Goal: Communication & Community: Share content

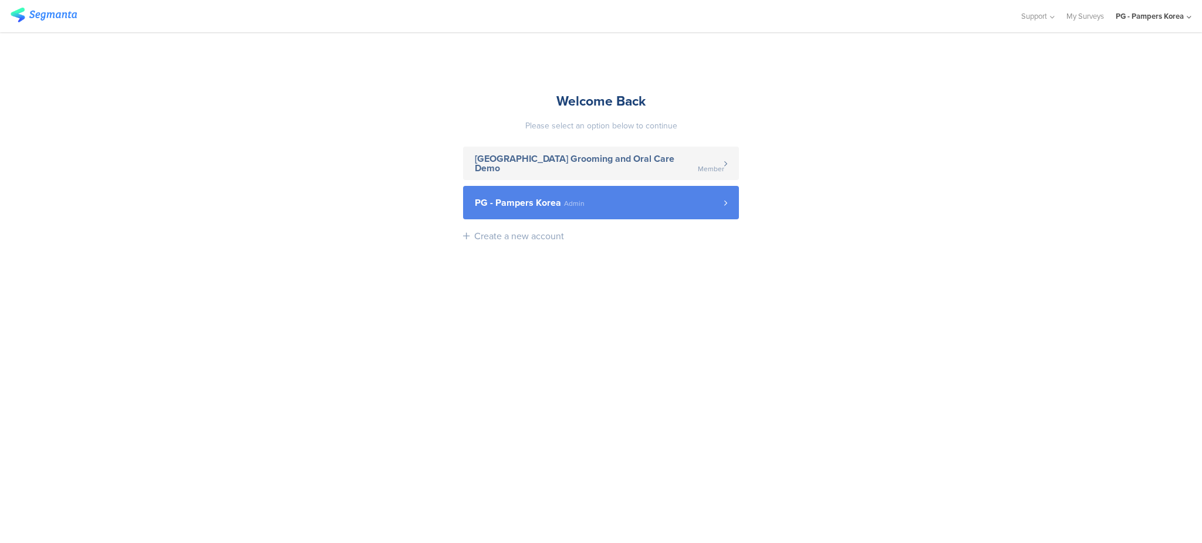
click at [577, 215] on link "PG - Pampers Korea Admin" at bounding box center [601, 202] width 276 height 33
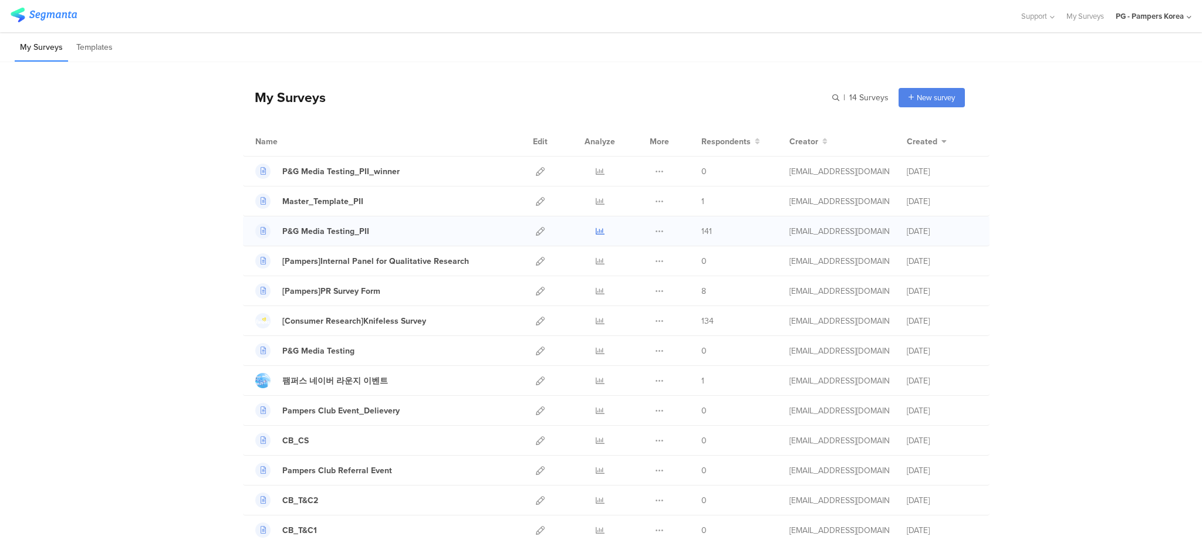
click at [597, 235] on icon at bounding box center [600, 231] width 9 height 9
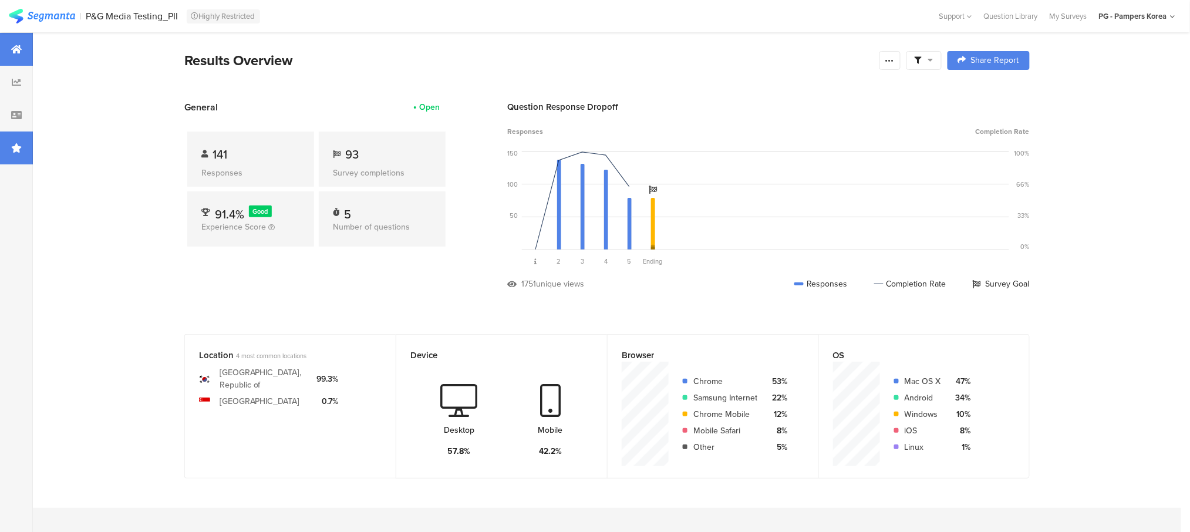
click at [12, 151] on icon at bounding box center [16, 147] width 11 height 9
click at [91, 81] on div "Sep 02, 2025" at bounding box center [100, 86] width 21 height 11
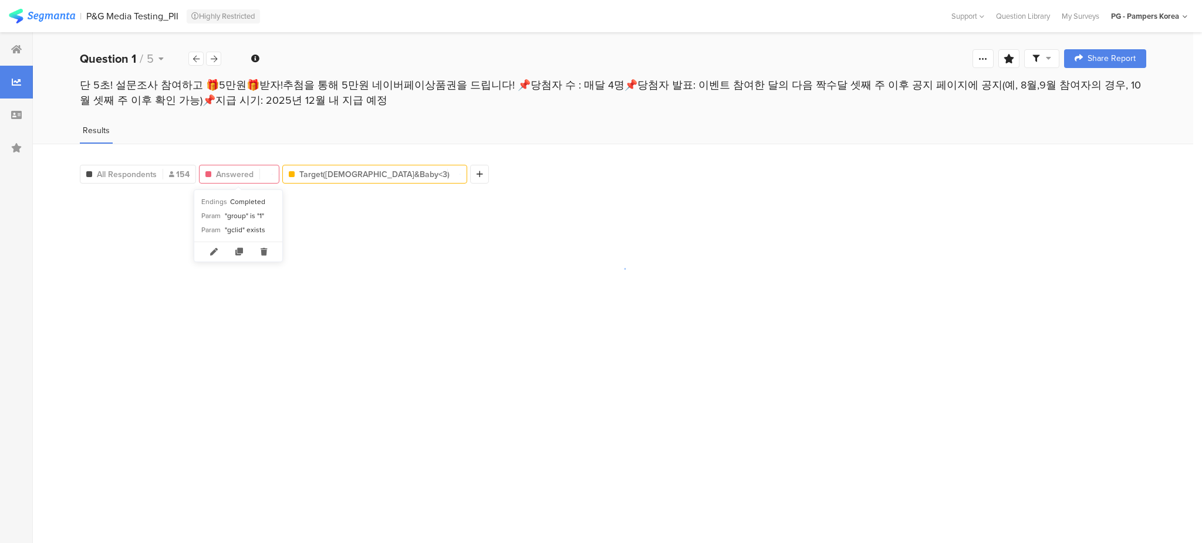
click at [233, 178] on span "Answered" at bounding box center [235, 174] width 38 height 12
click at [252, 174] on div "Answered 35" at bounding box center [244, 174] width 89 height 12
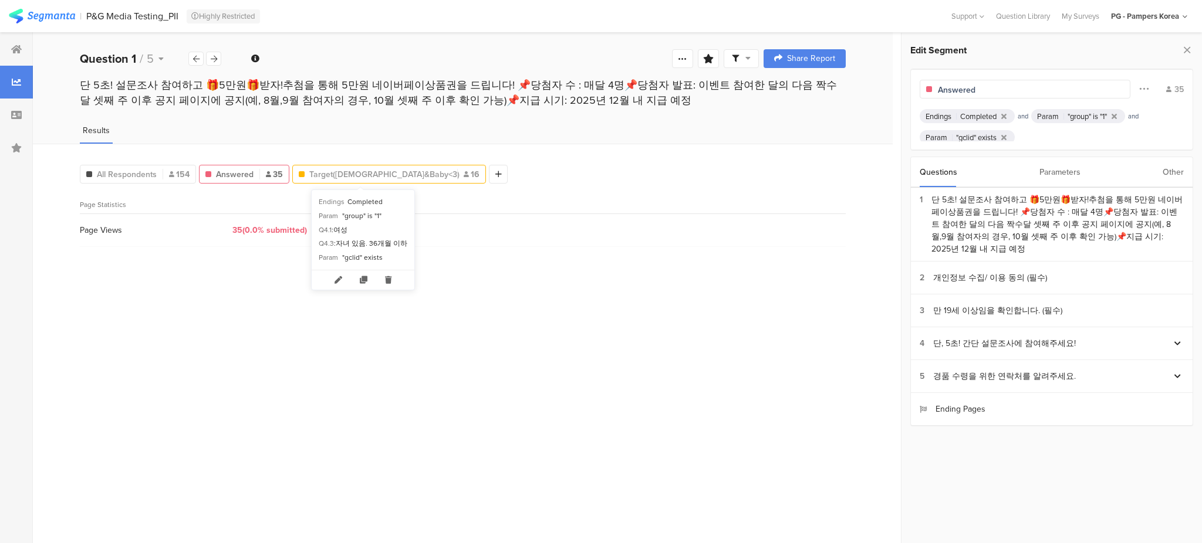
click at [364, 181] on span "Target(Female&Baby<3)" at bounding box center [380, 174] width 142 height 12
type input "Target(Female&amp;Baby&lt;3)"
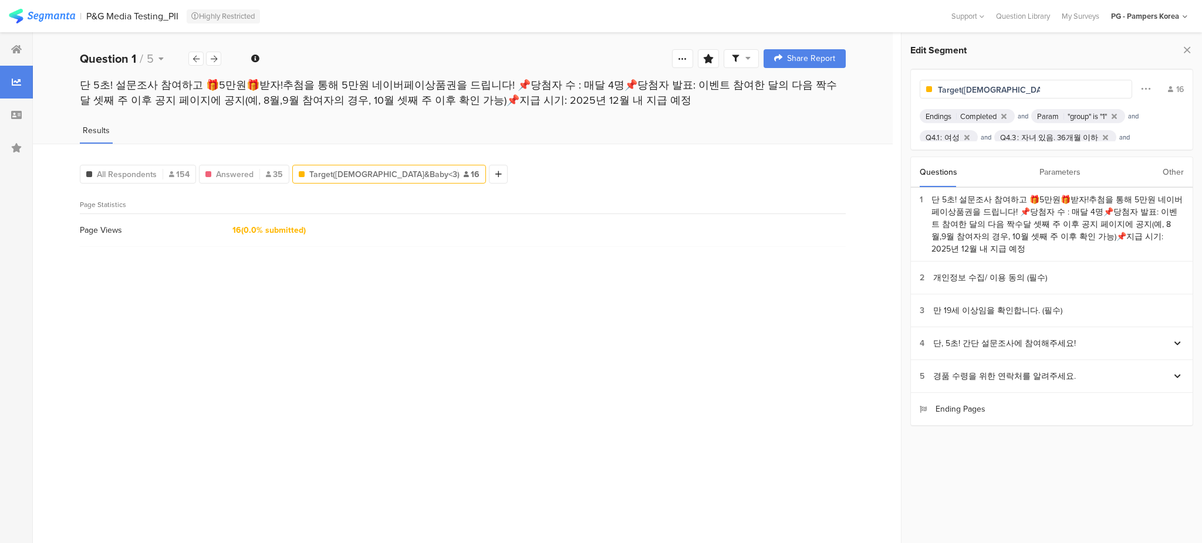
click at [611, 336] on div "All Respondents 154 Answered 35 Target(Female&Baby<3) 16 Add Segment Page Stati…" at bounding box center [463, 344] width 860 height 400
click at [789, 60] on span "Share Report" at bounding box center [811, 59] width 48 height 8
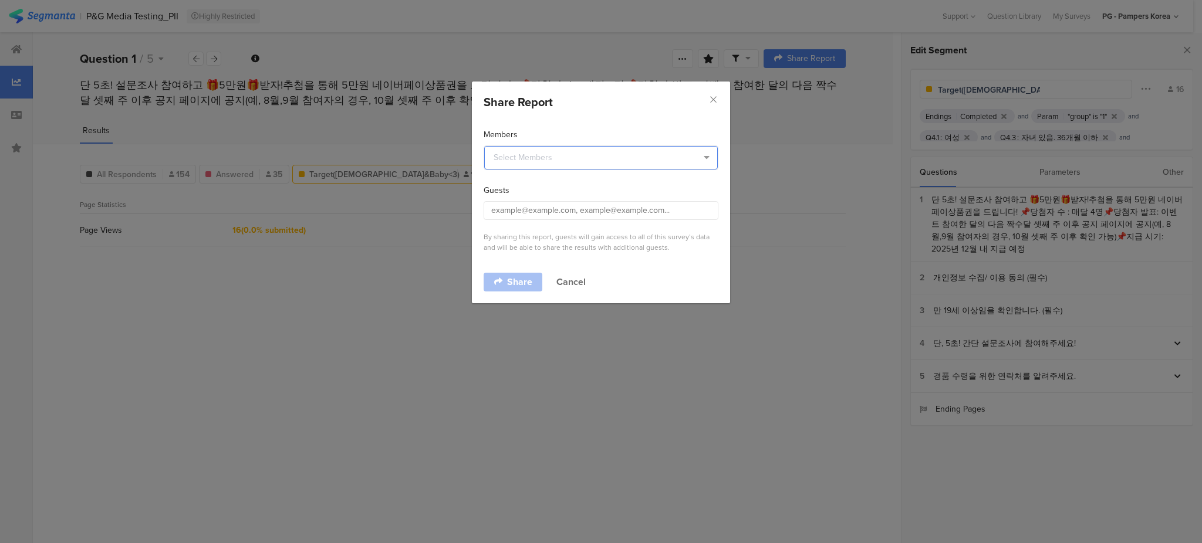
click at [606, 155] on input "dialog" at bounding box center [601, 157] width 234 height 23
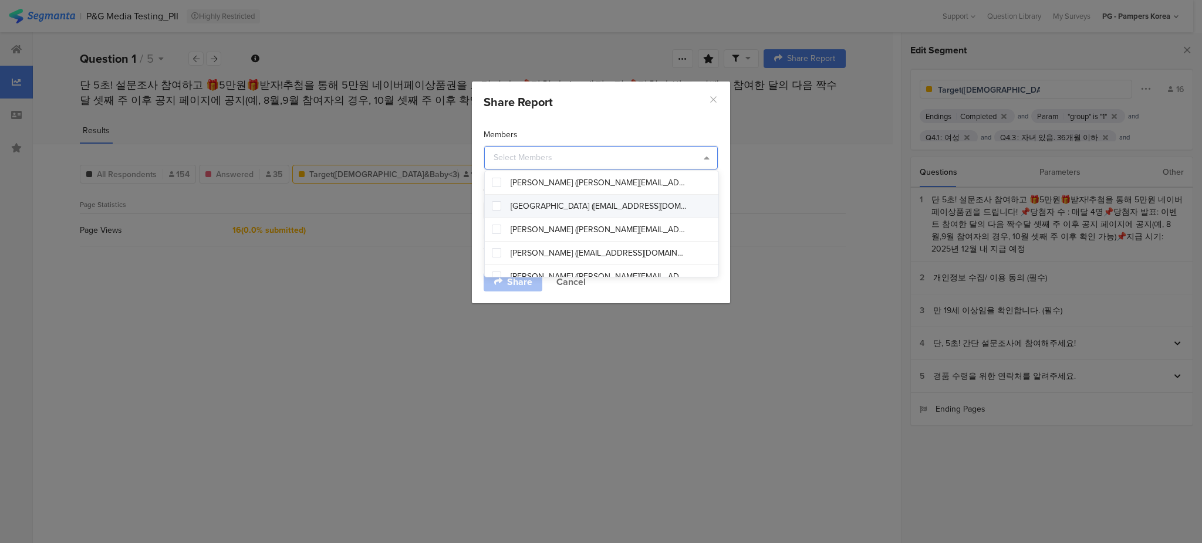
click at [711, 100] on icon "Close" at bounding box center [713, 99] width 10 height 10
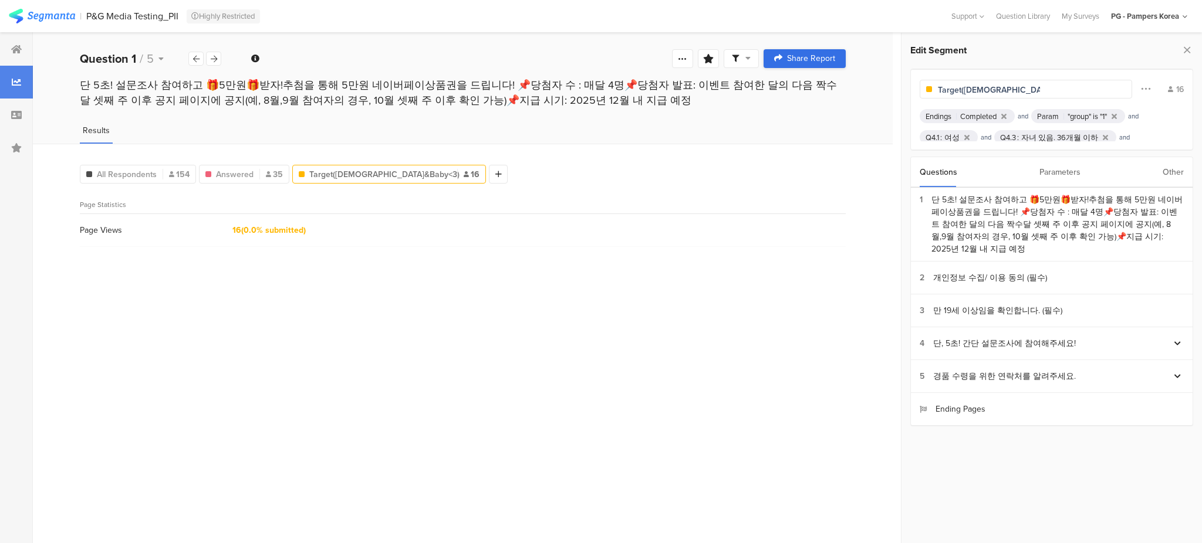
click at [786, 57] on div "Share Report" at bounding box center [804, 58] width 61 height 9
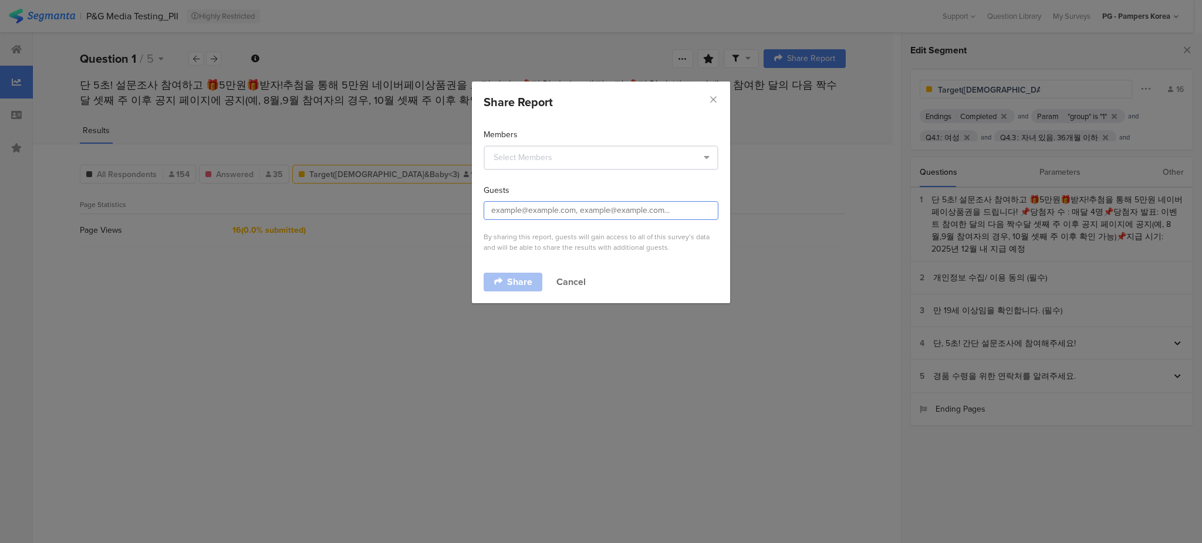
click at [662, 217] on input "dialog" at bounding box center [601, 210] width 235 height 19
paste input "joung.i@pg.com"
type input "joung.i@pg.com"
click at [516, 279] on span "Share" at bounding box center [519, 282] width 25 height 9
